Goal: Transaction & Acquisition: Purchase product/service

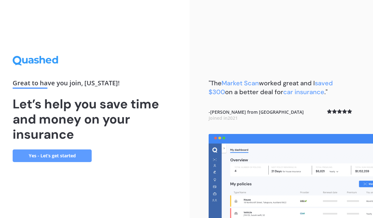
scroll to position [28, 0]
click at [48, 150] on link "Yes - Let’s get started" at bounding box center [52, 156] width 79 height 13
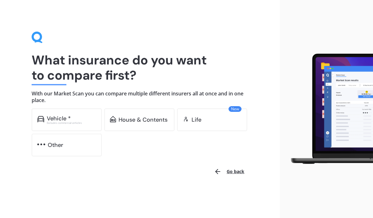
click at [58, 117] on div "Vehicle *" at bounding box center [59, 118] width 24 height 6
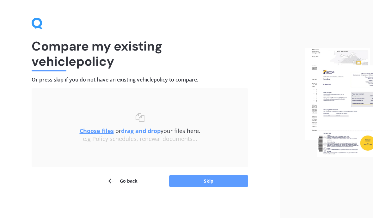
scroll to position [15, 0]
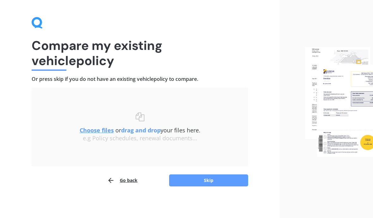
click at [93, 131] on u "Choose files" at bounding box center [97, 130] width 34 height 8
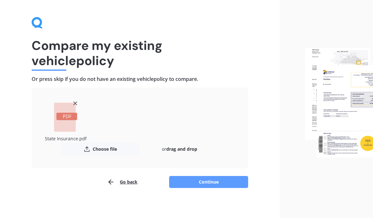
click at [194, 181] on button "Continue" at bounding box center [208, 182] width 79 height 12
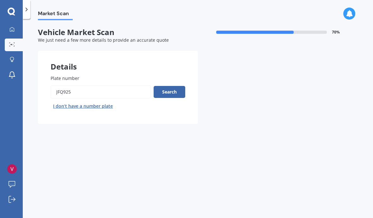
click at [167, 86] on button "Search" at bounding box center [170, 92] width 32 height 12
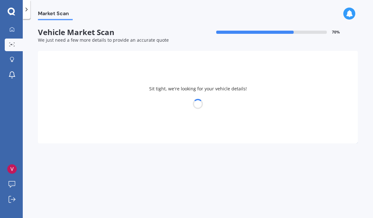
select select "MAZDA"
select select "DEMIO"
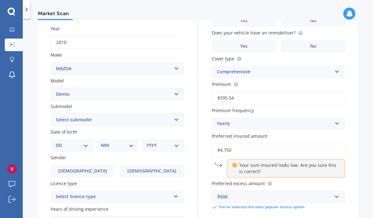
scroll to position [90, 0]
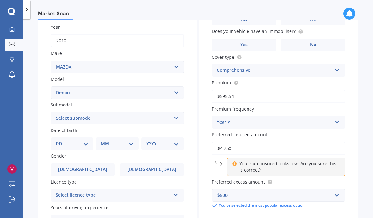
click at [170, 112] on select "Select submodel (All) Diesel Petrol XD Touring Turbo Diesel" at bounding box center [117, 118] width 133 height 13
select select "PETROL"
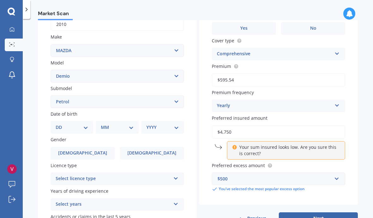
scroll to position [111, 0]
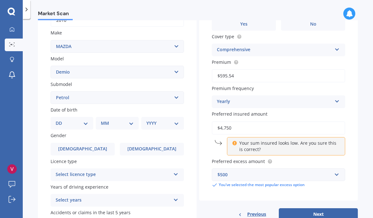
click at [83, 120] on select "DD 01 02 03 04 05 06 07 08 09 10 11 12 13 14 15 16 17 18 19 20 21 22 23 24 25 2…" at bounding box center [72, 123] width 33 height 7
select select "12"
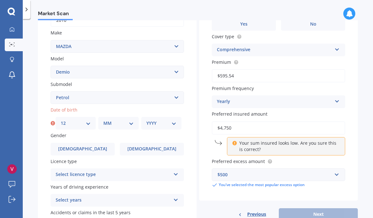
click at [128, 120] on select "MM 01 02 03 04 05 06 07 08 09 10 11 12" at bounding box center [118, 123] width 30 height 7
select select "06"
click at [172, 120] on select "YYYY 2025 2024 2023 2022 2021 2020 2019 2018 2017 2016 2015 2014 2013 2012 2011…" at bounding box center [161, 123] width 30 height 7
select select "1952"
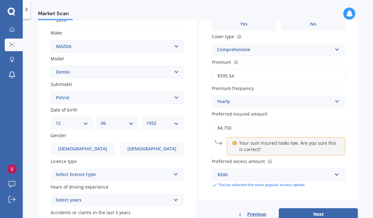
click at [86, 146] on span "[DEMOGRAPHIC_DATA]" at bounding box center [82, 148] width 49 height 5
click at [0, 0] on input "[DEMOGRAPHIC_DATA]" at bounding box center [0, 0] width 0 height 0
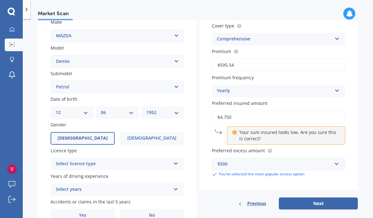
scroll to position [121, 0]
click at [172, 158] on div "Select licence type NZ Full NZ Restricted NZ Learners [GEOGRAPHIC_DATA] [GEOGRA…" at bounding box center [117, 164] width 133 height 13
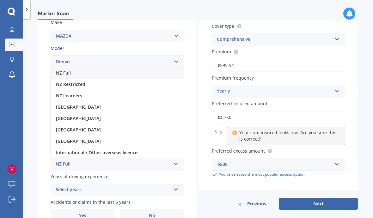
click at [61, 70] on span "NZ Full" at bounding box center [63, 73] width 15 height 6
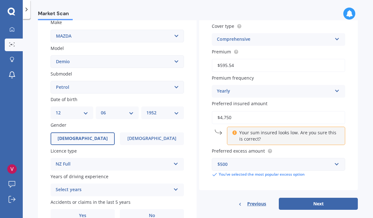
scroll to position [28, 0]
click at [174, 186] on icon at bounding box center [175, 188] width 5 height 4
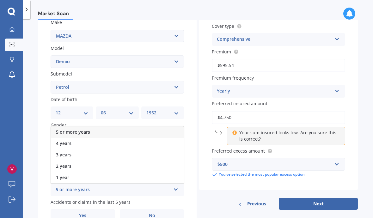
click at [62, 129] on span "5 or more years" at bounding box center [73, 132] width 34 height 6
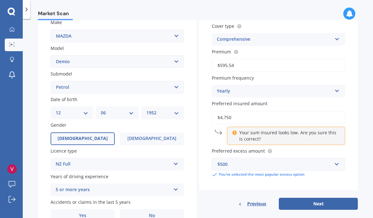
click at [148, 209] on label "No" at bounding box center [152, 215] width 64 height 13
click at [0, 0] on input "No" at bounding box center [0, 0] width 0 height 0
click at [317, 198] on button "Next" at bounding box center [318, 204] width 79 height 12
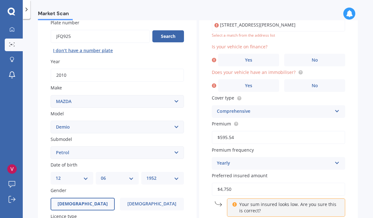
scroll to position [20, 0]
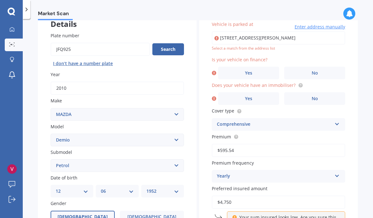
type input "[STREET_ADDRESS][PERSON_NAME]"
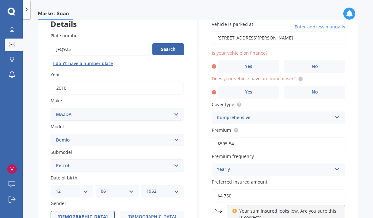
click at [307, 60] on label "No" at bounding box center [314, 66] width 61 height 13
click at [0, 0] on input "No" at bounding box center [0, 0] width 0 height 0
click at [297, 86] on label "No" at bounding box center [314, 92] width 61 height 13
click at [0, 0] on input "No" at bounding box center [0, 0] width 0 height 0
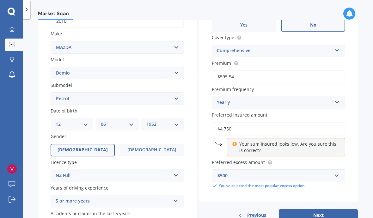
scroll to position [113, 0]
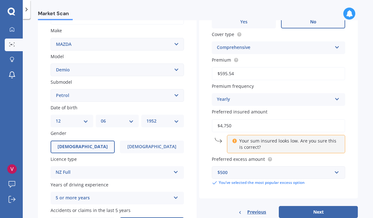
click at [313, 206] on button "Next" at bounding box center [318, 212] width 79 height 12
select select "12"
select select "06"
select select "1952"
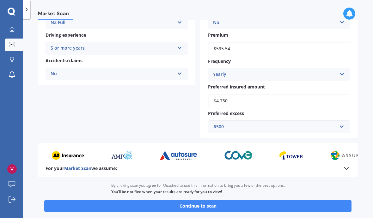
scroll to position [127, 0]
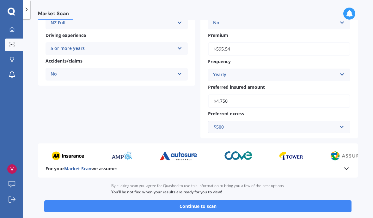
click at [186, 200] on button "Continue to scan" at bounding box center [197, 206] width 307 height 12
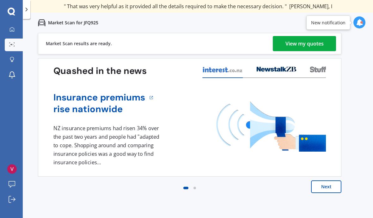
click at [286, 44] on div "View my quotes" at bounding box center [304, 43] width 38 height 15
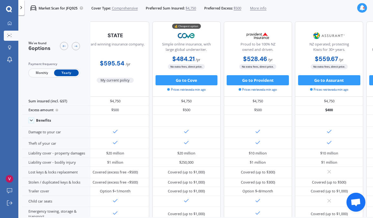
scroll to position [0, 13]
